Goal: Entertainment & Leisure: Consume media (video, audio)

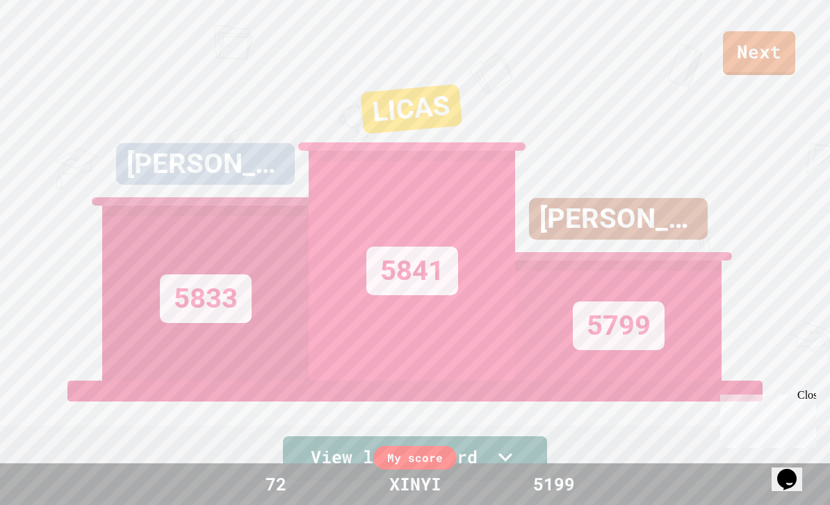
click at [767, 59] on link "Next" at bounding box center [759, 53] width 72 height 44
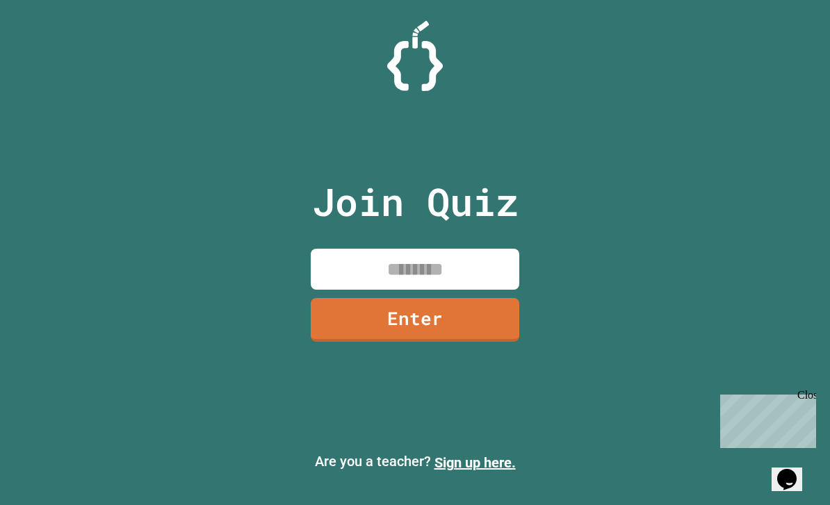
click at [473, 290] on input at bounding box center [415, 269] width 208 height 41
click at [480, 342] on link "Enter" at bounding box center [415, 320] width 208 height 44
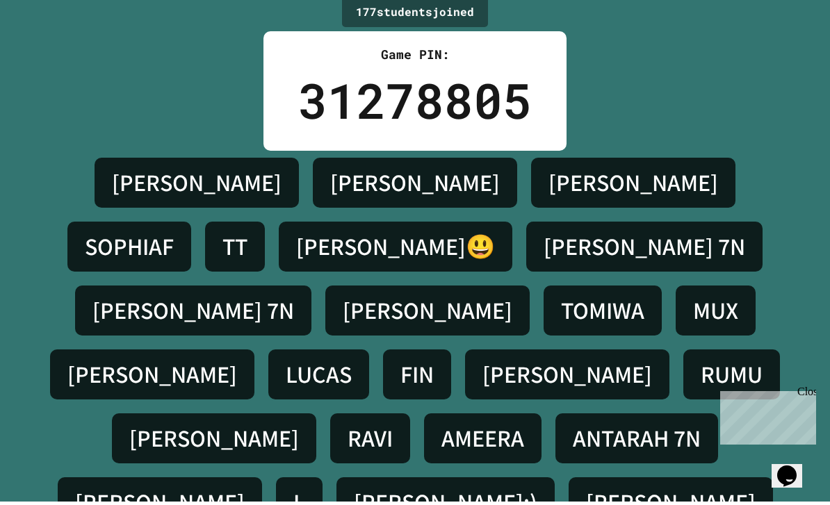
scroll to position [3, 0]
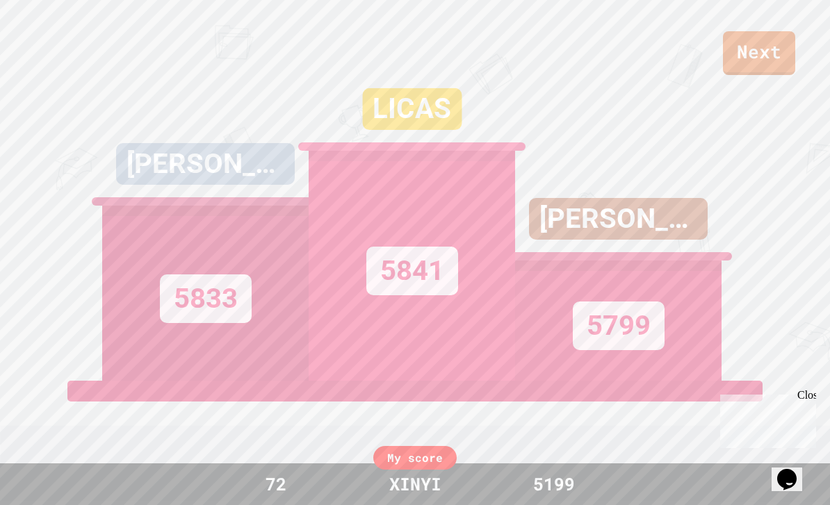
click at [771, 65] on link "Next" at bounding box center [759, 53] width 72 height 44
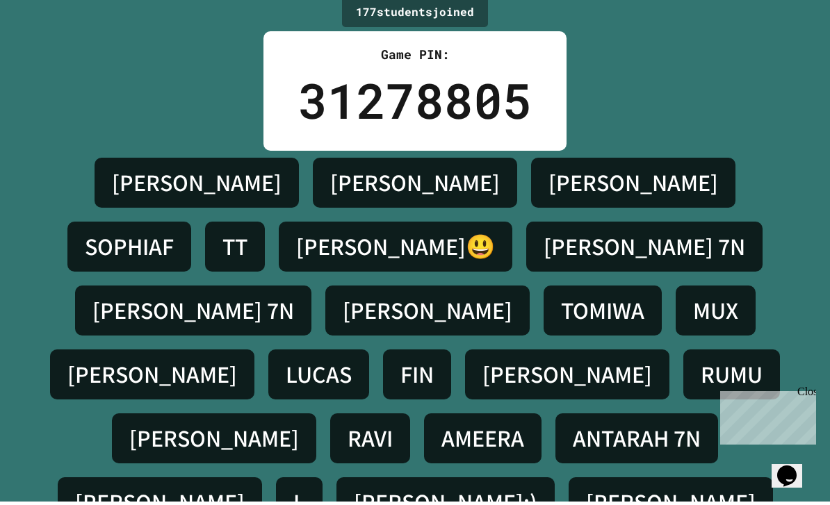
scroll to position [3, 0]
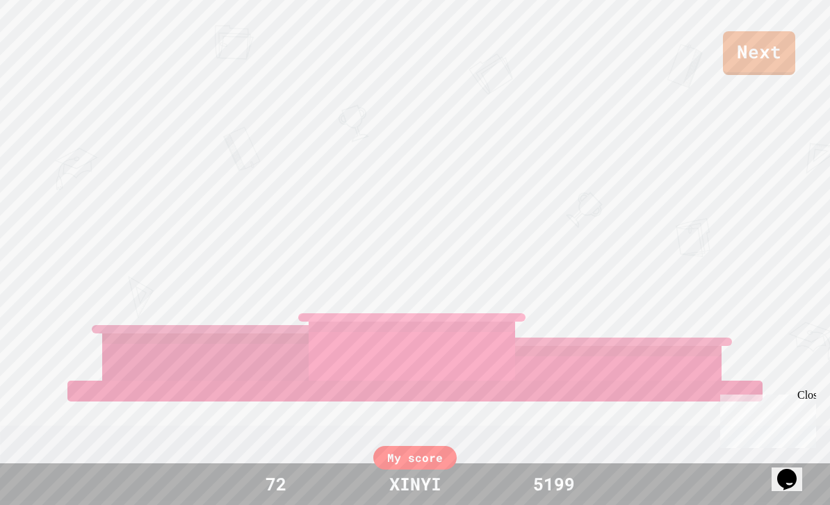
click at [446, 482] on div "XINYI" at bounding box center [415, 484] width 80 height 26
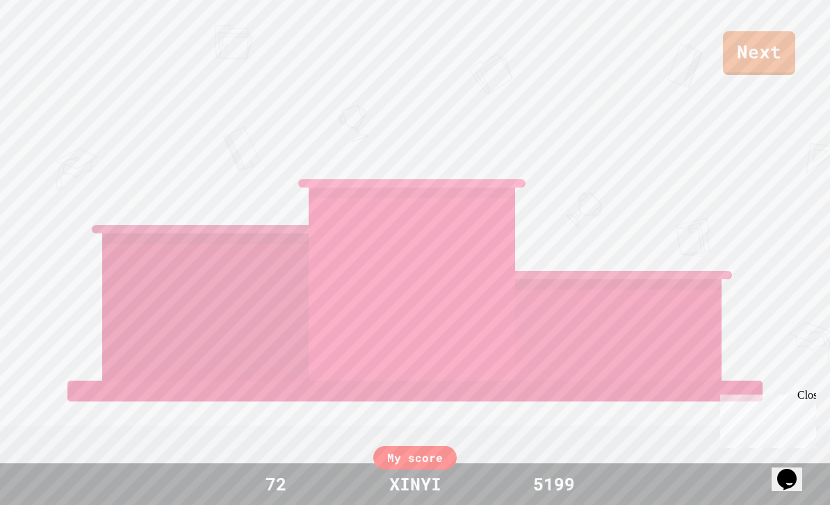
click at [419, 455] on div "My score" at bounding box center [414, 458] width 83 height 24
click at [418, 455] on div "My score" at bounding box center [414, 458] width 83 height 24
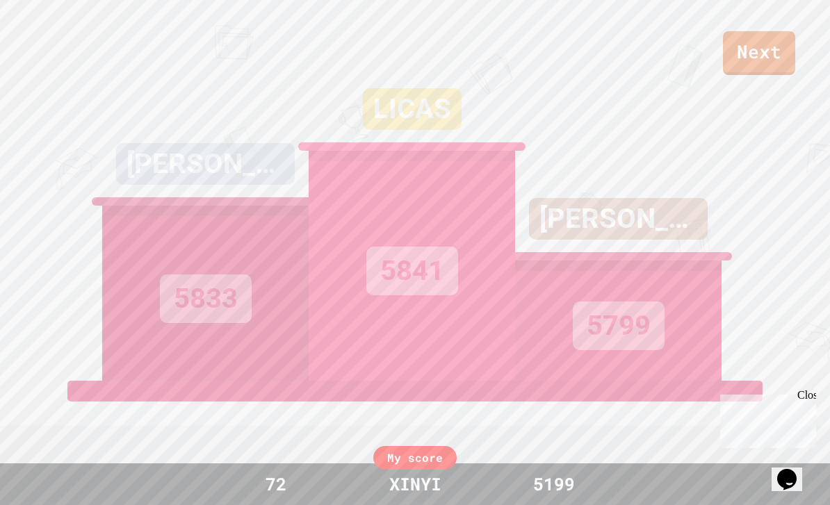
click at [769, 64] on link "Next" at bounding box center [759, 53] width 72 height 44
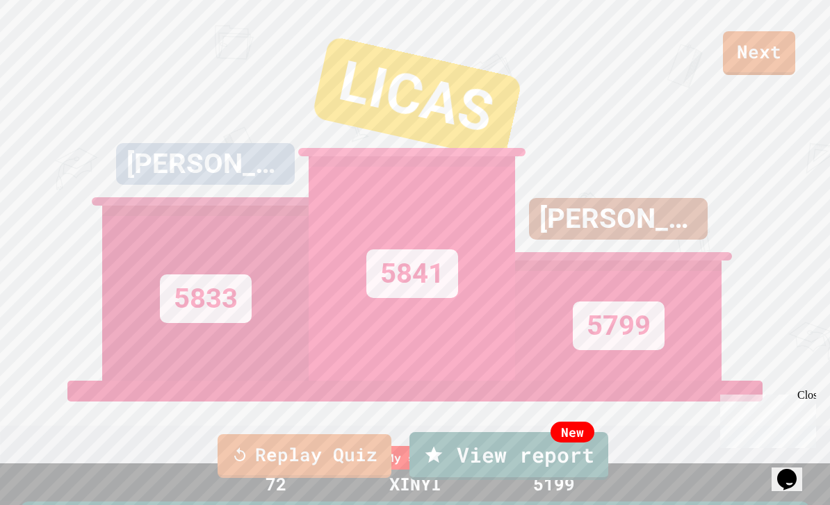
click at [268, 478] on link "Replay Quiz" at bounding box center [305, 456] width 174 height 44
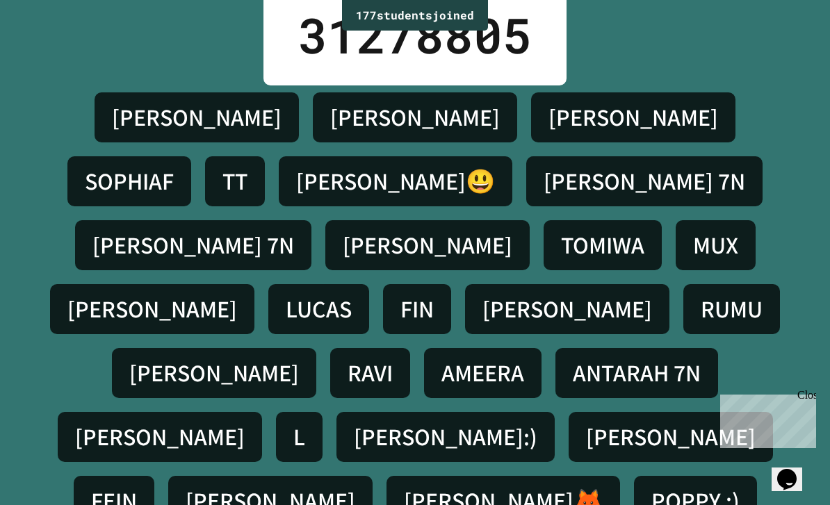
scroll to position [70, 0]
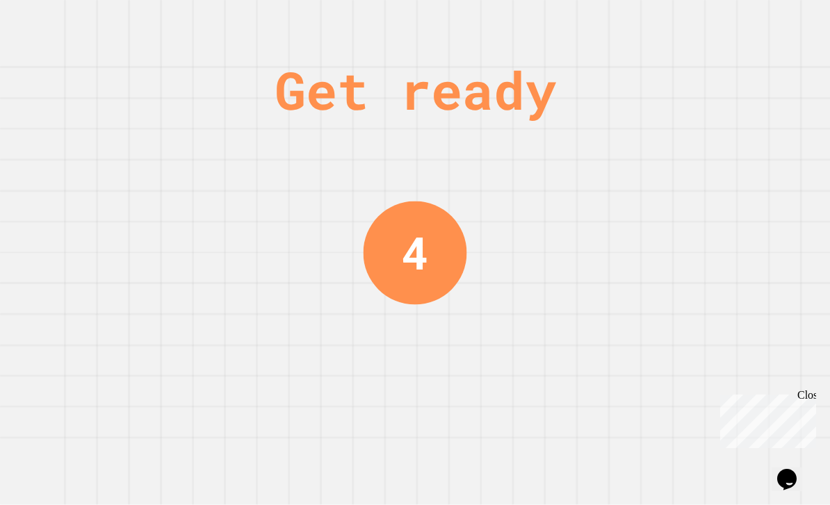
scroll to position [0, 0]
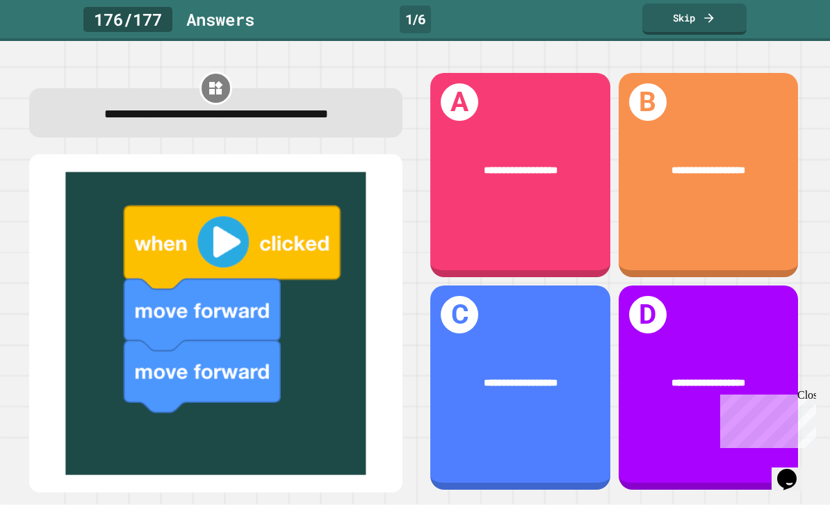
click at [558, 249] on div "**********" at bounding box center [520, 175] width 180 height 204
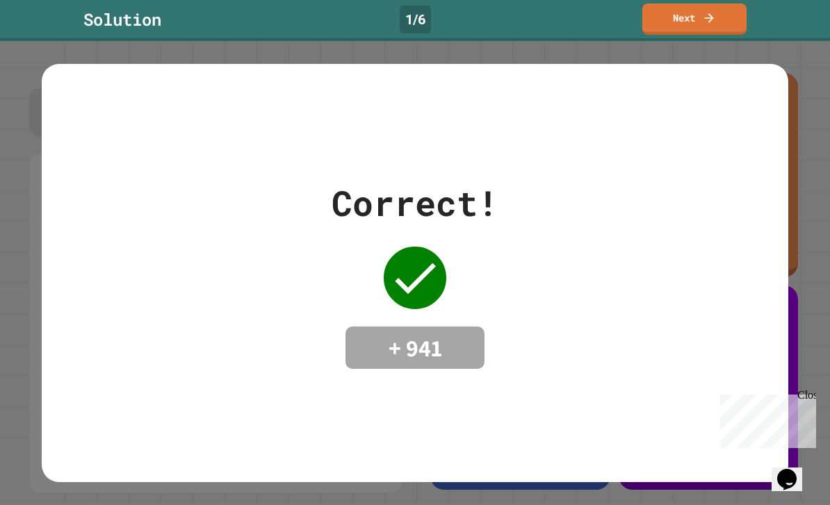
click at [703, 14] on icon at bounding box center [709, 18] width 14 height 14
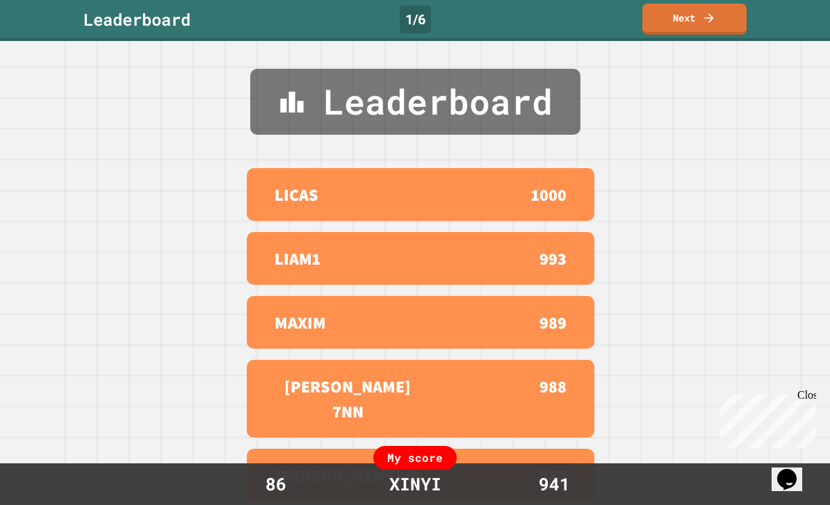
click at [712, 26] on link "Next" at bounding box center [694, 18] width 104 height 31
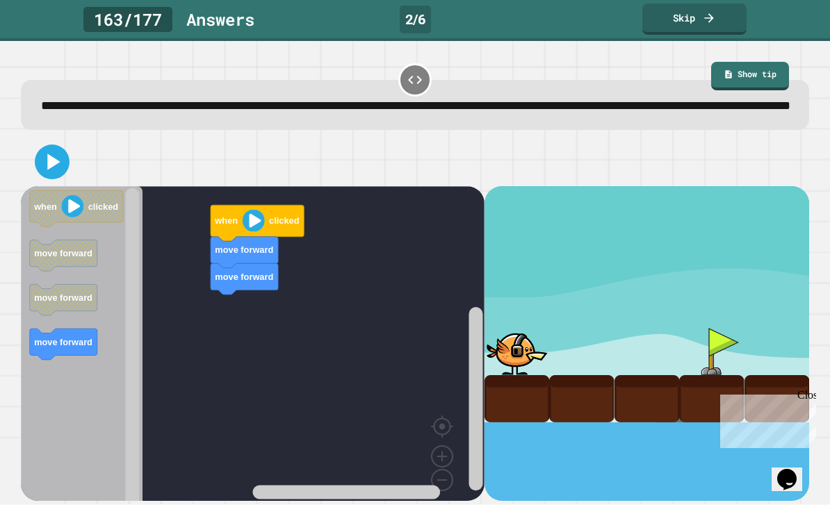
scroll to position [45, 0]
click at [63, 148] on icon at bounding box center [52, 162] width 28 height 28
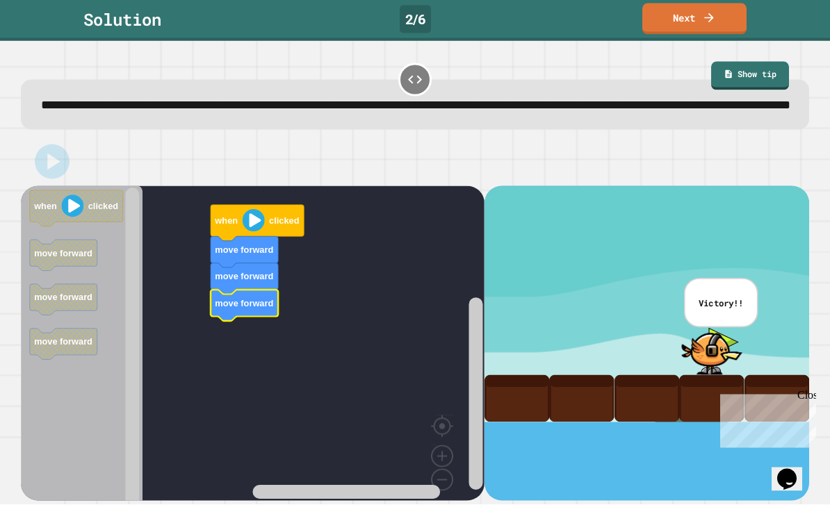
scroll to position [0, 0]
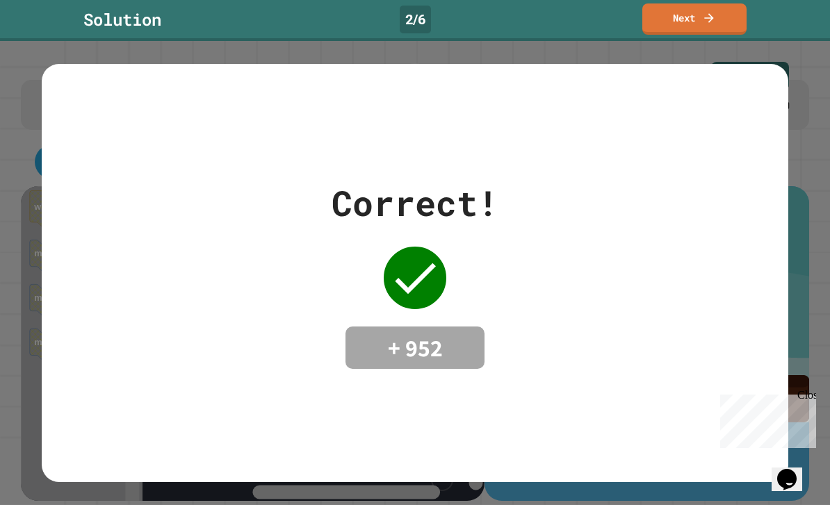
click at [709, 33] on link "Next" at bounding box center [694, 18] width 104 height 31
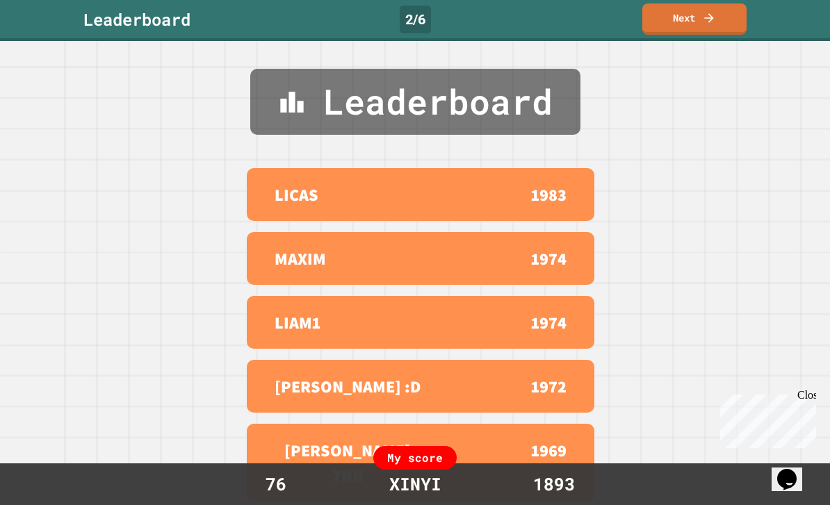
click at [712, 18] on icon at bounding box center [708, 17] width 9 height 9
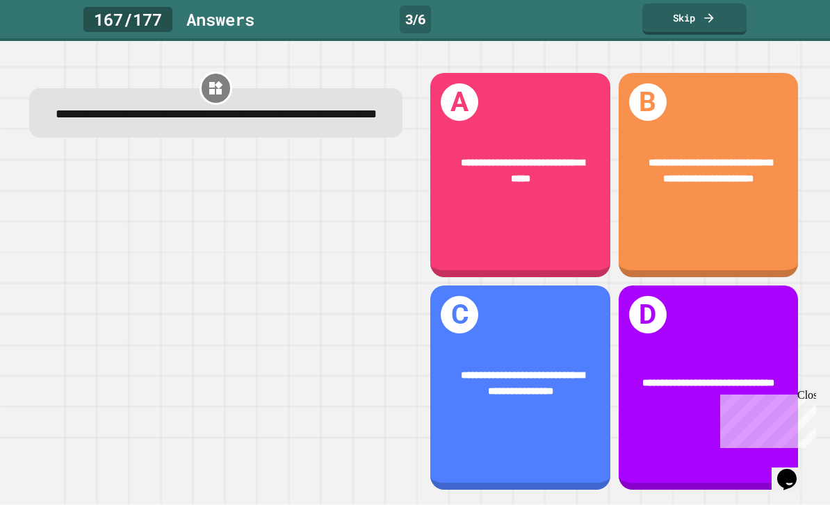
click at [751, 207] on div "**********" at bounding box center [709, 172] width 180 height 72
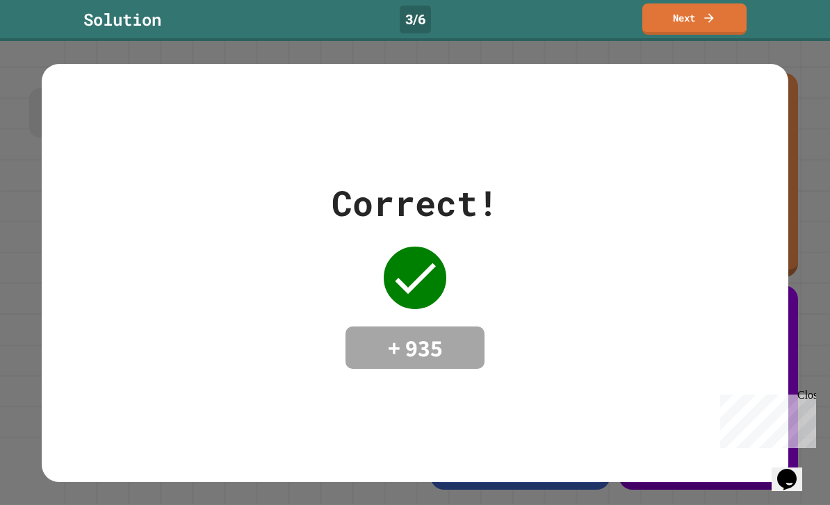
click at [712, 26] on link "Next" at bounding box center [694, 18] width 104 height 31
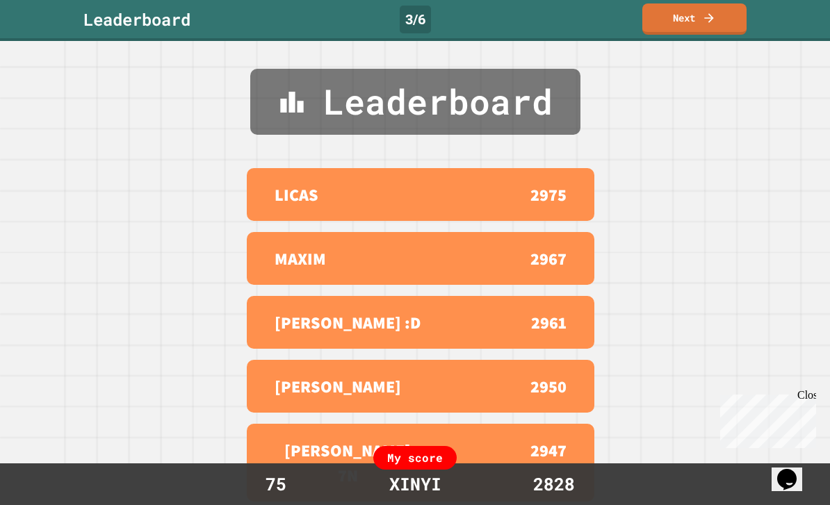
click at [711, 29] on link "Next" at bounding box center [694, 18] width 104 height 31
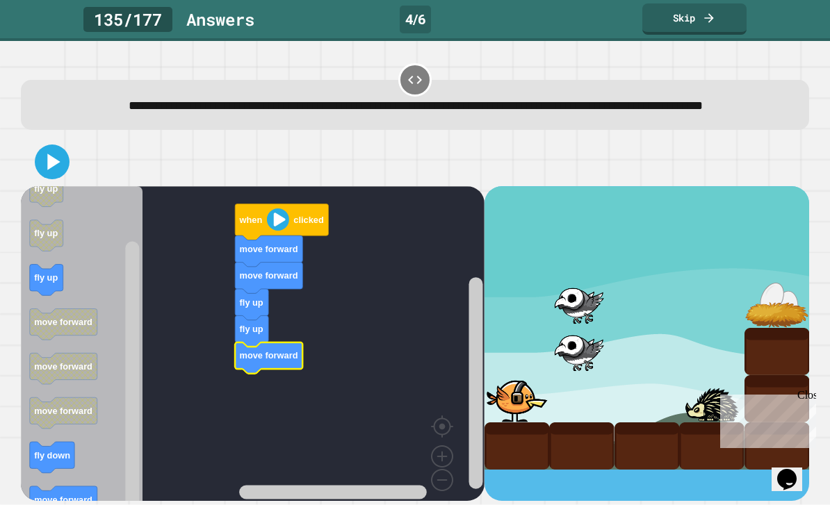
click at [59, 176] on icon at bounding box center [52, 162] width 28 height 28
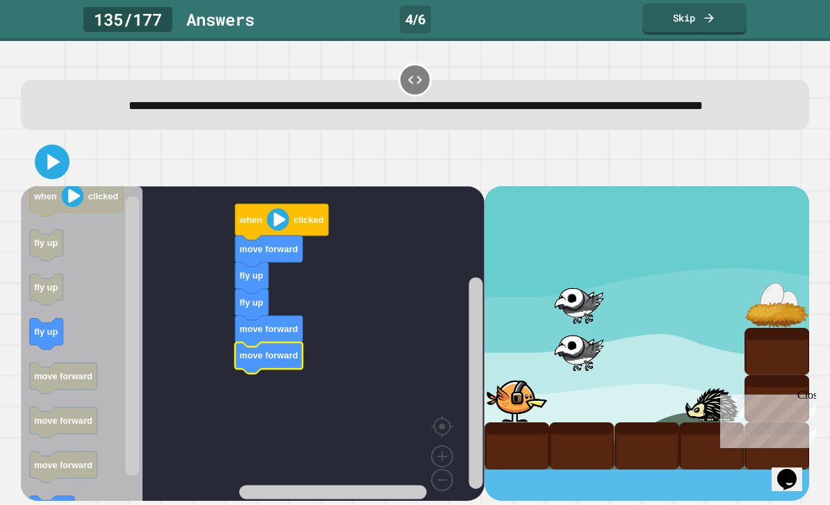
scroll to position [45, 0]
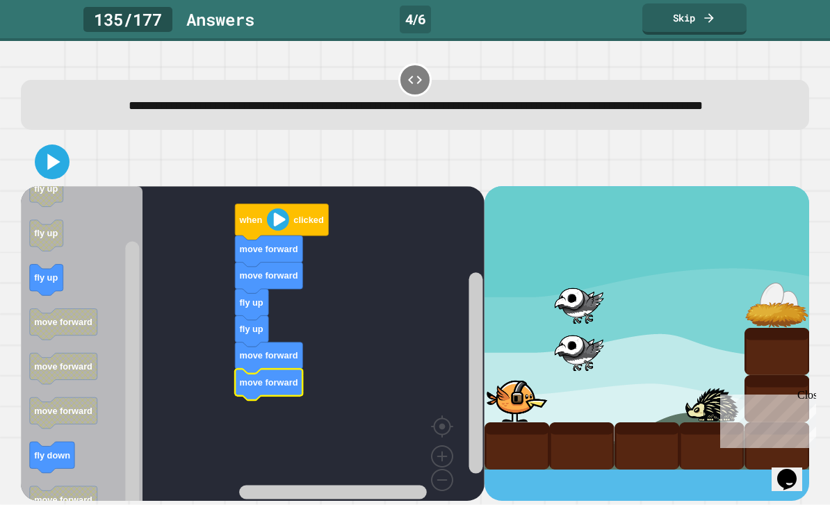
click at [59, 148] on icon at bounding box center [52, 162] width 28 height 28
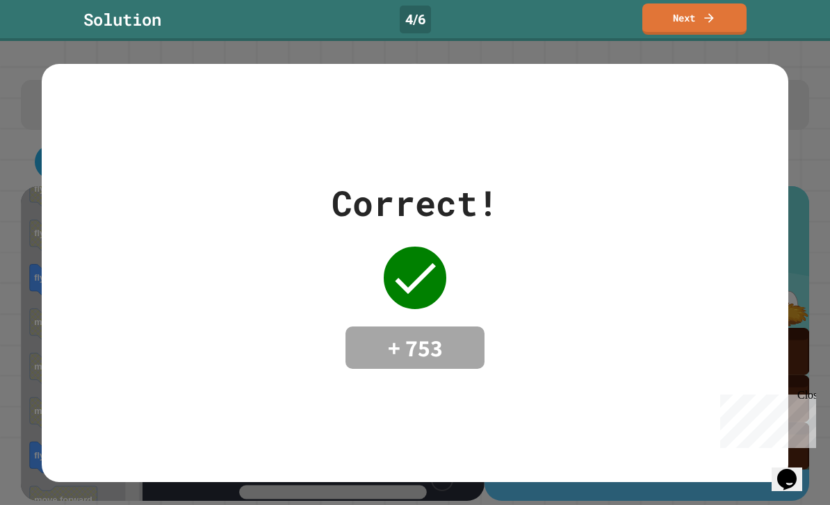
click at [774, 68] on div "Correct! + 753" at bounding box center [415, 273] width 747 height 418
click at [714, 23] on icon at bounding box center [709, 18] width 14 height 14
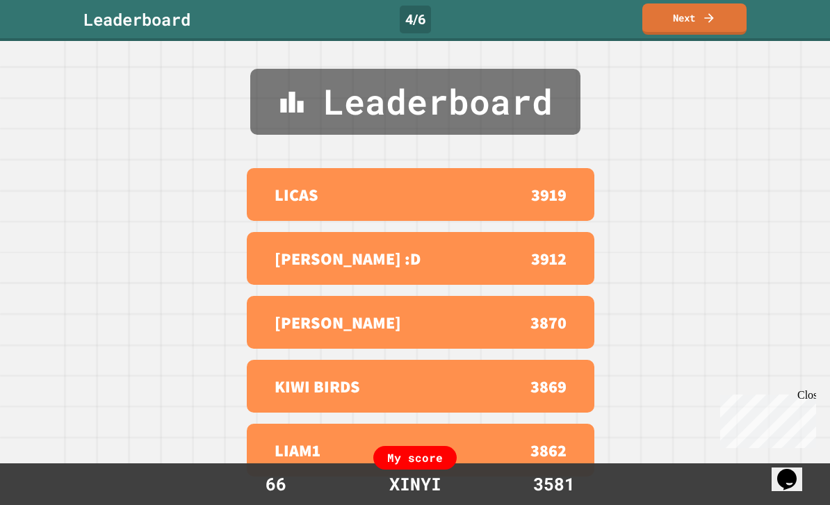
click at [712, 33] on link "Next" at bounding box center [694, 18] width 104 height 31
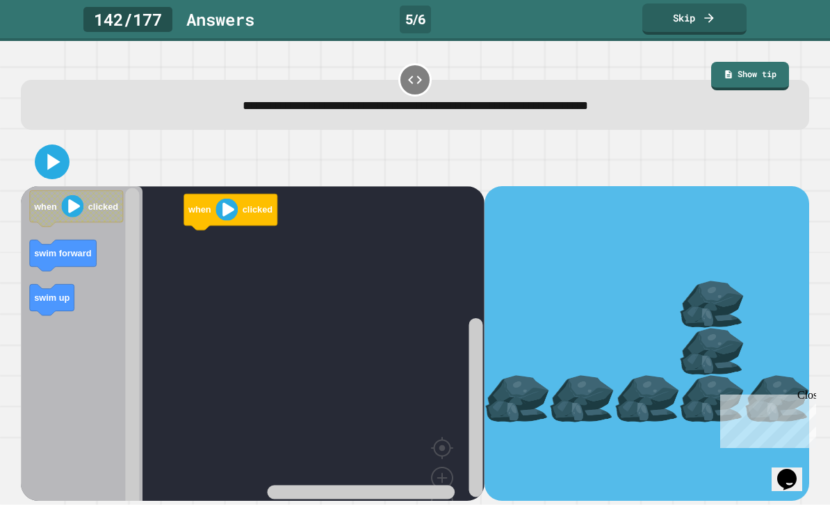
scroll to position [45, 0]
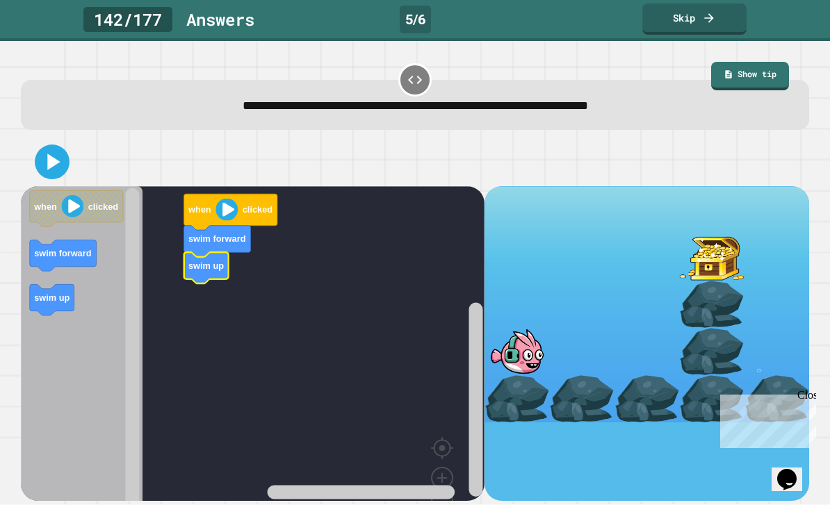
click at [61, 148] on icon at bounding box center [52, 162] width 28 height 28
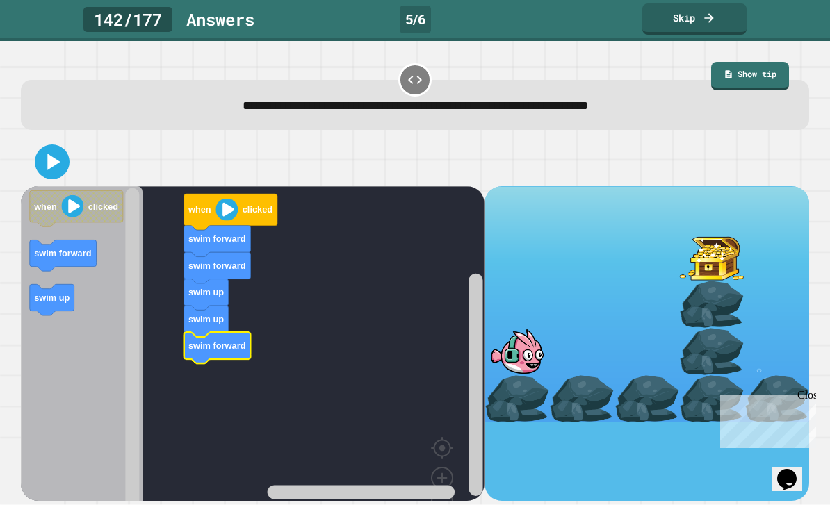
click at [56, 148] on icon at bounding box center [52, 162] width 28 height 28
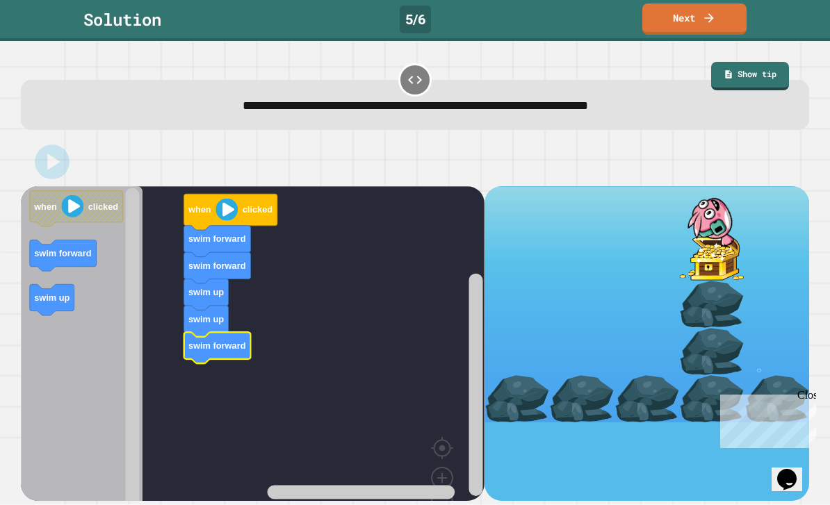
scroll to position [0, 0]
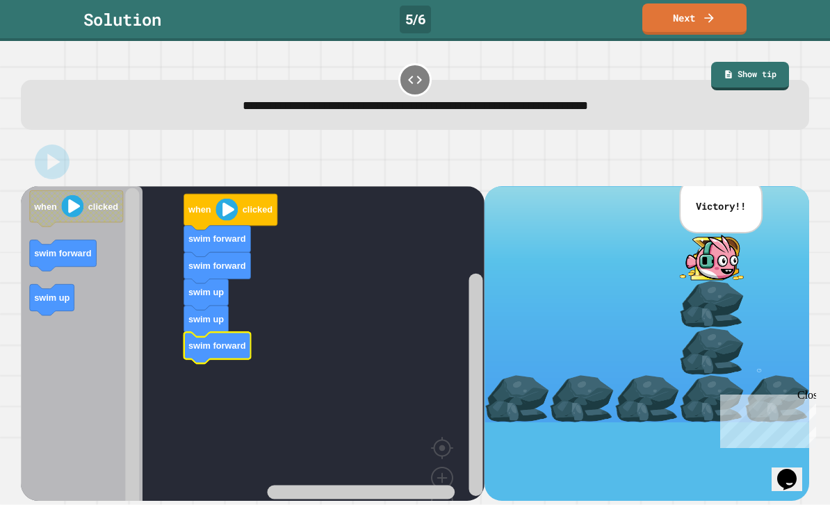
click at [714, 26] on link "Next" at bounding box center [694, 18] width 104 height 31
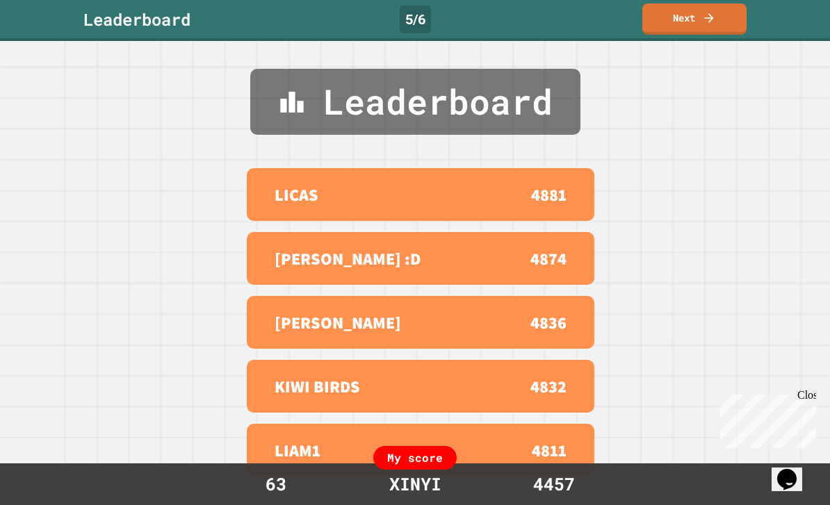
click at [708, 24] on icon at bounding box center [709, 18] width 14 height 14
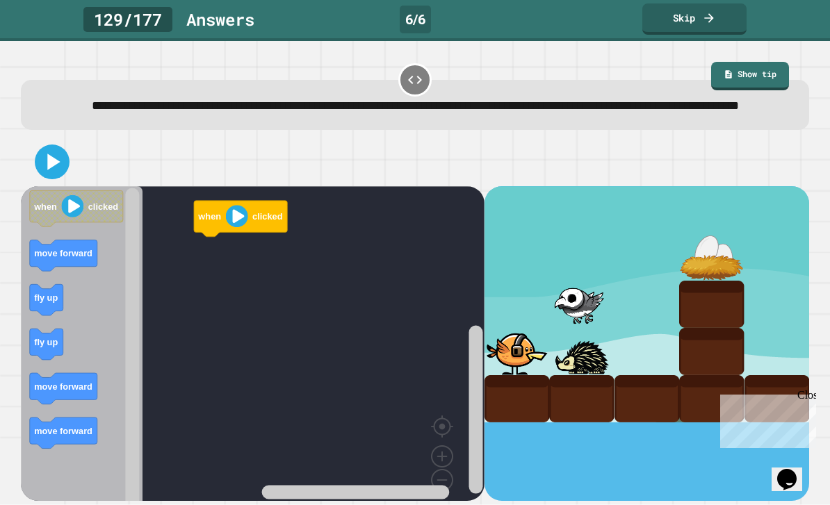
scroll to position [45, 0]
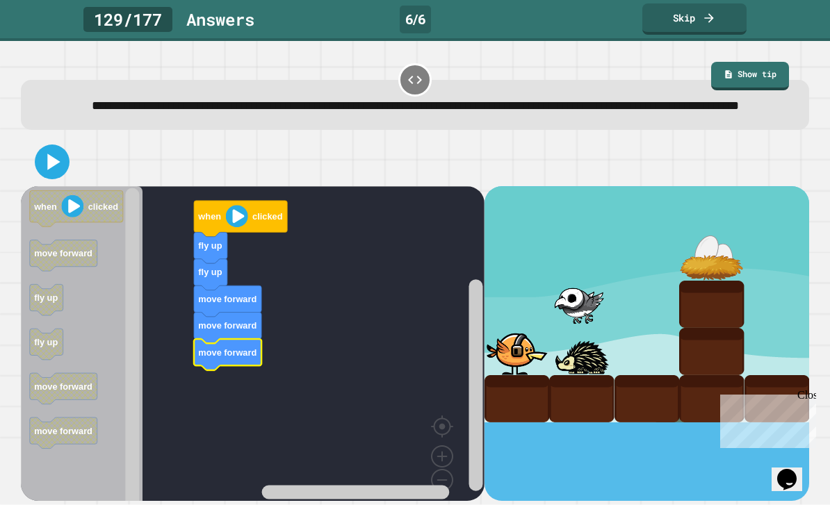
click at [63, 148] on icon at bounding box center [52, 162] width 28 height 28
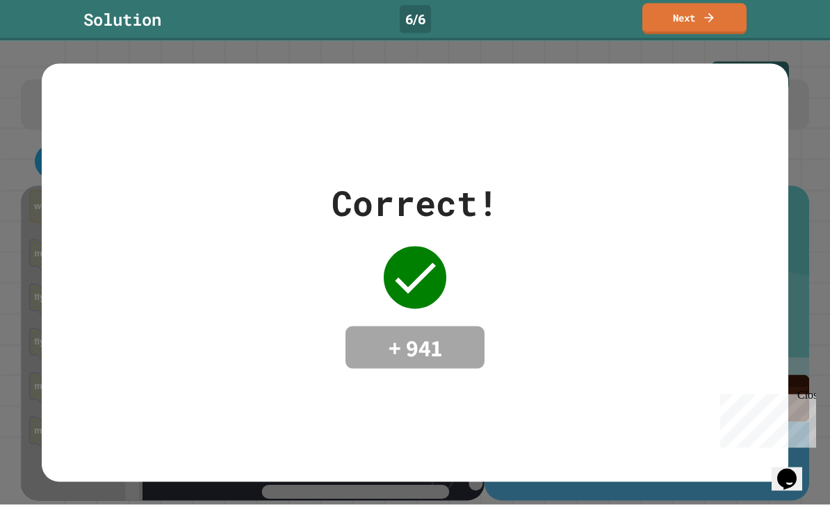
scroll to position [0, 0]
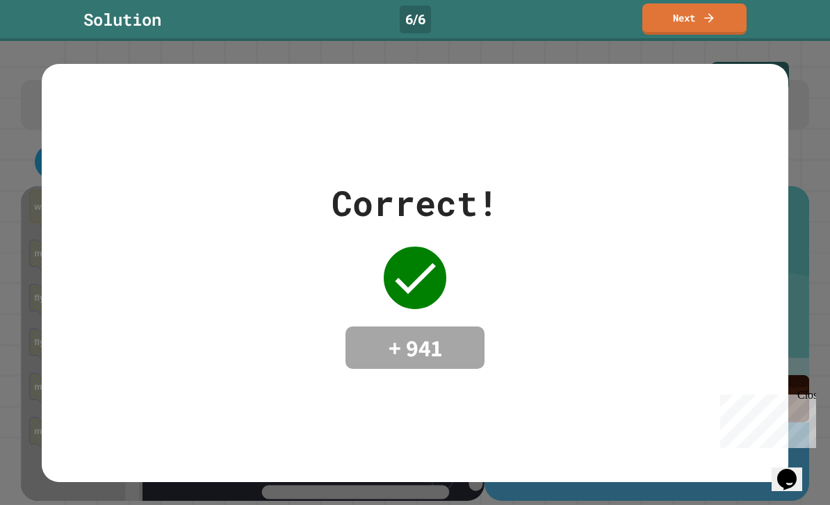
click at [702, 27] on link "Next" at bounding box center [694, 18] width 104 height 31
